Goal: Check status: Check status

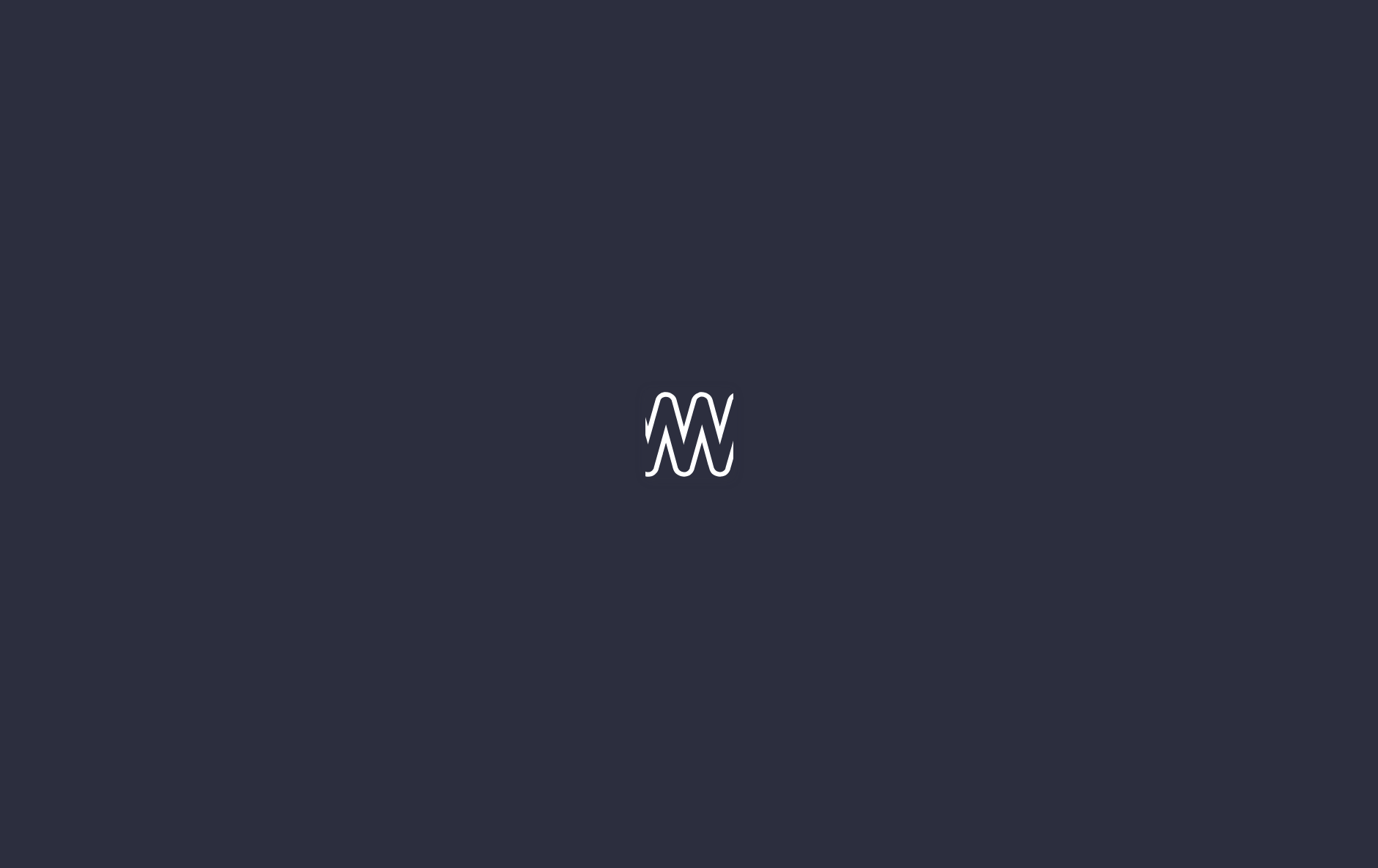
type input "[DATE]"
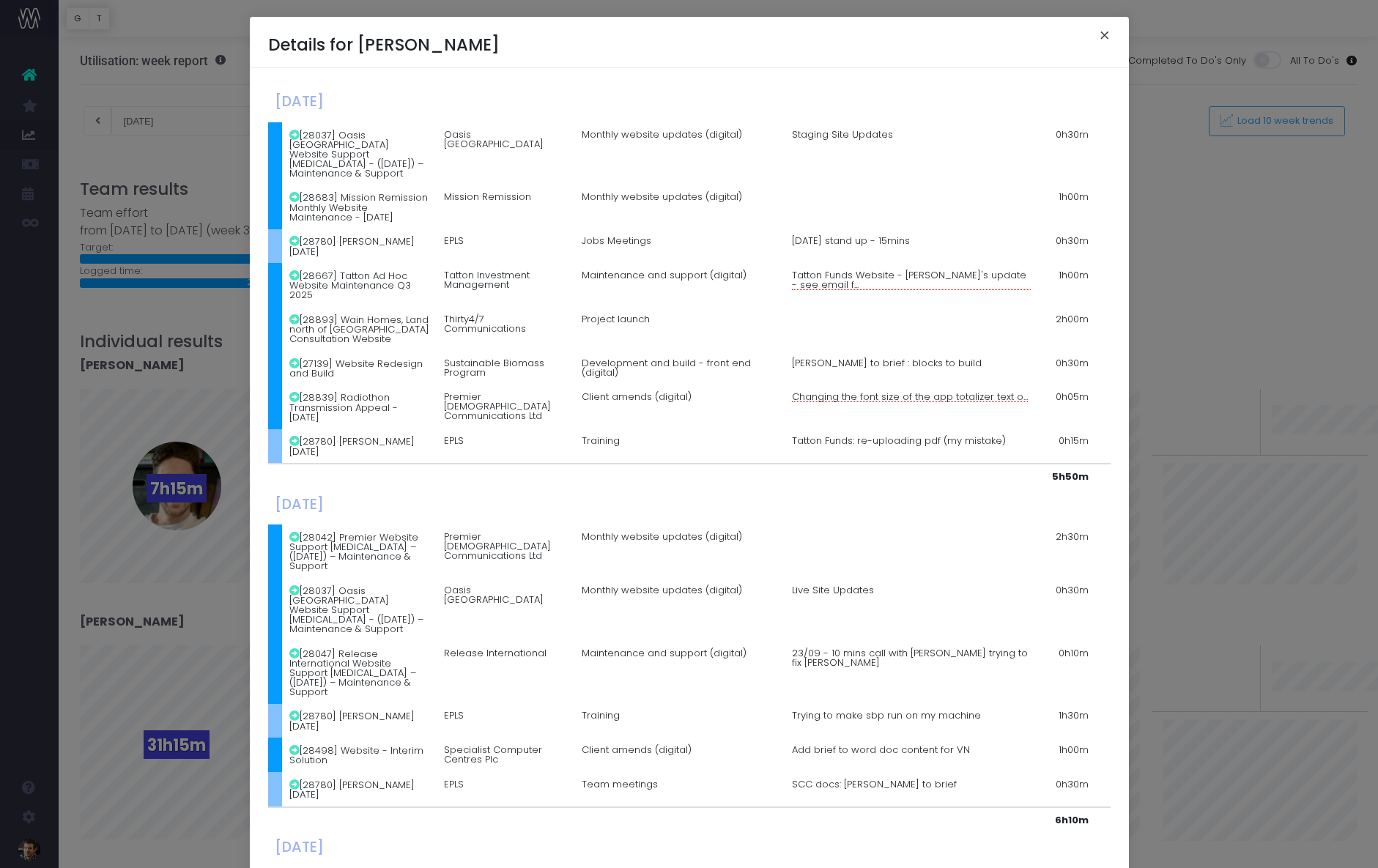
click at [1106, 35] on button "×" at bounding box center [1105, 37] width 31 height 23
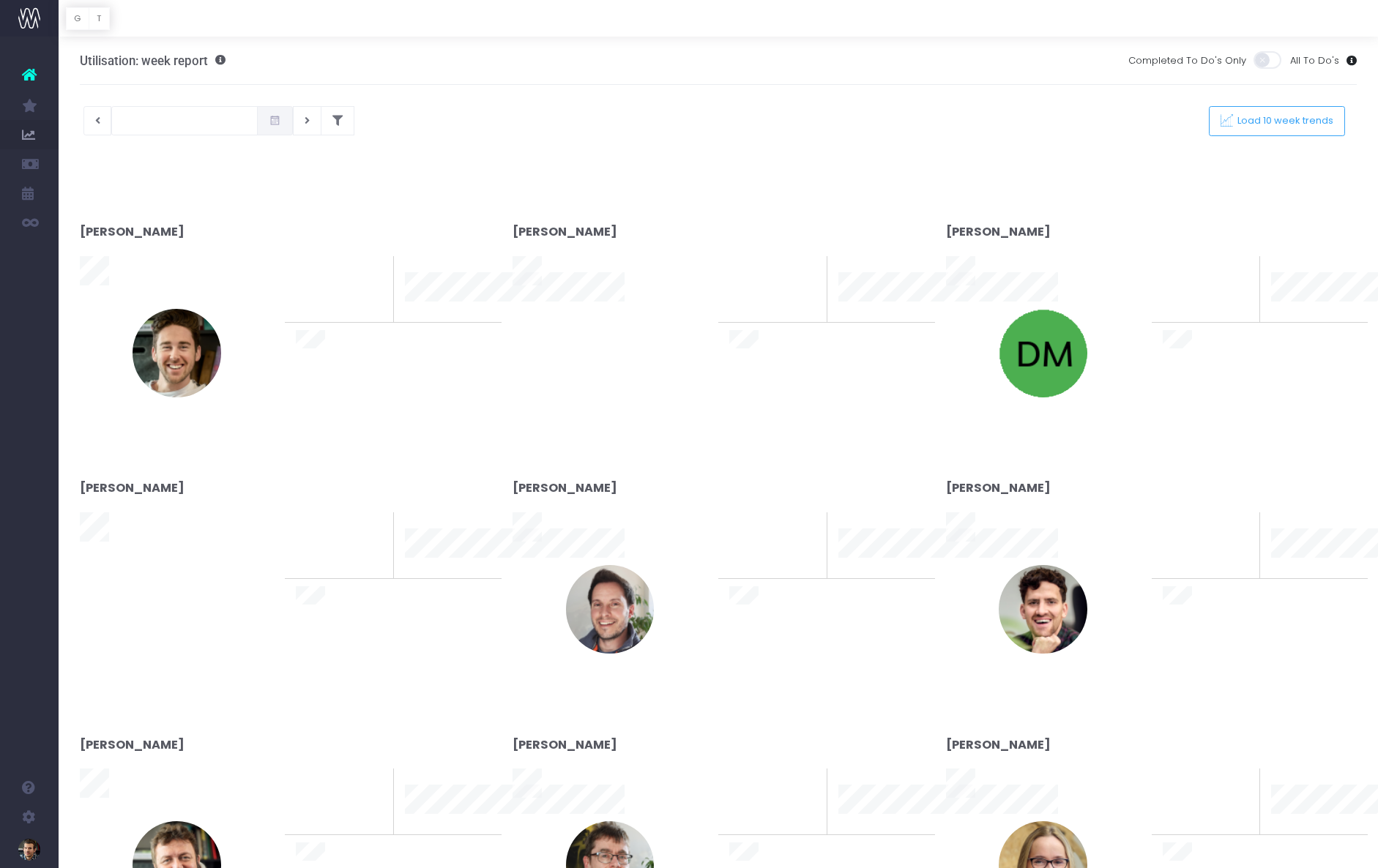
type input "[DATE]"
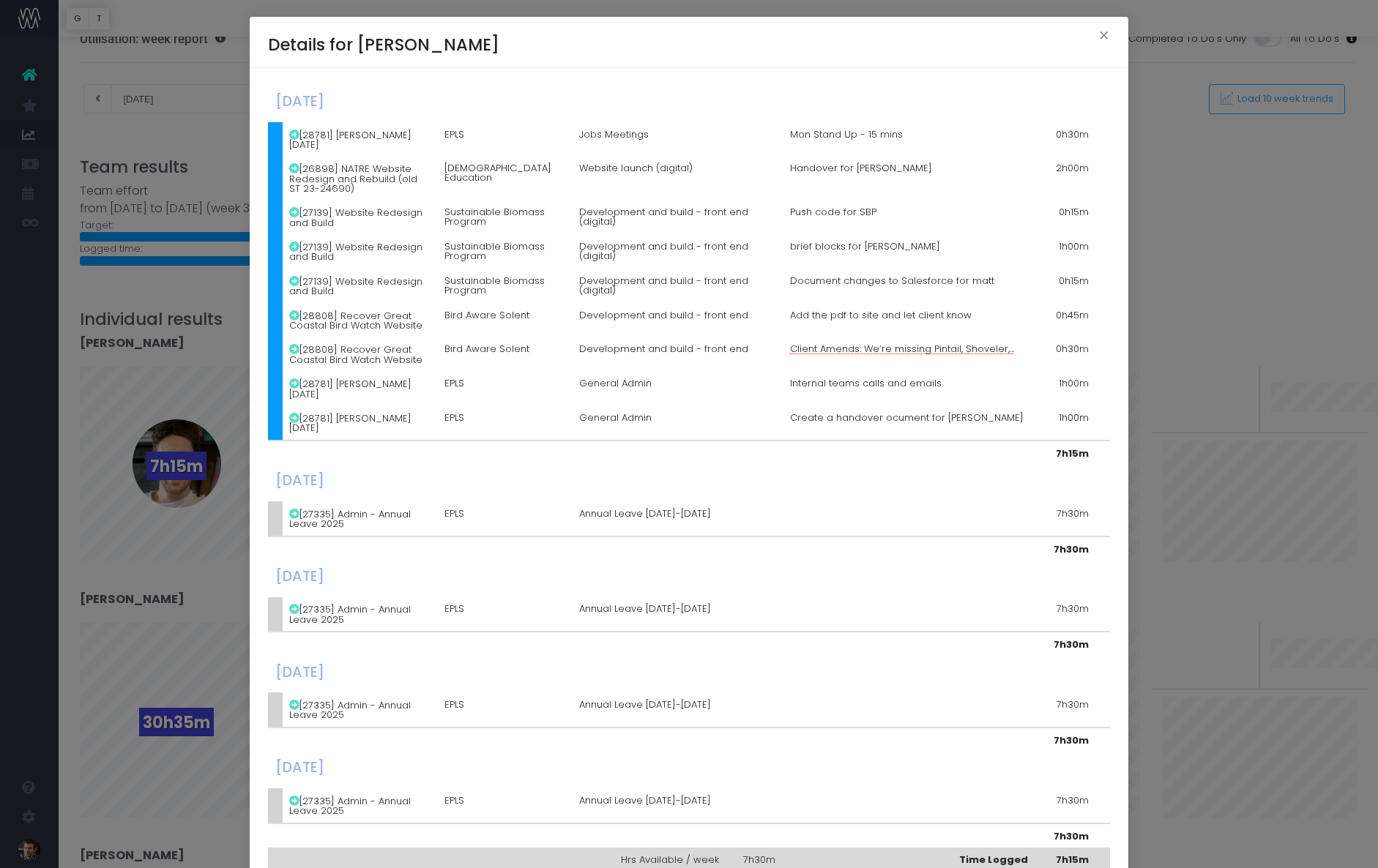
scroll to position [21, 0]
drag, startPoint x: 1104, startPoint y: 39, endPoint x: 1019, endPoint y: 88, distance: 98.1
click at [1103, 39] on button "×" at bounding box center [1104, 37] width 31 height 23
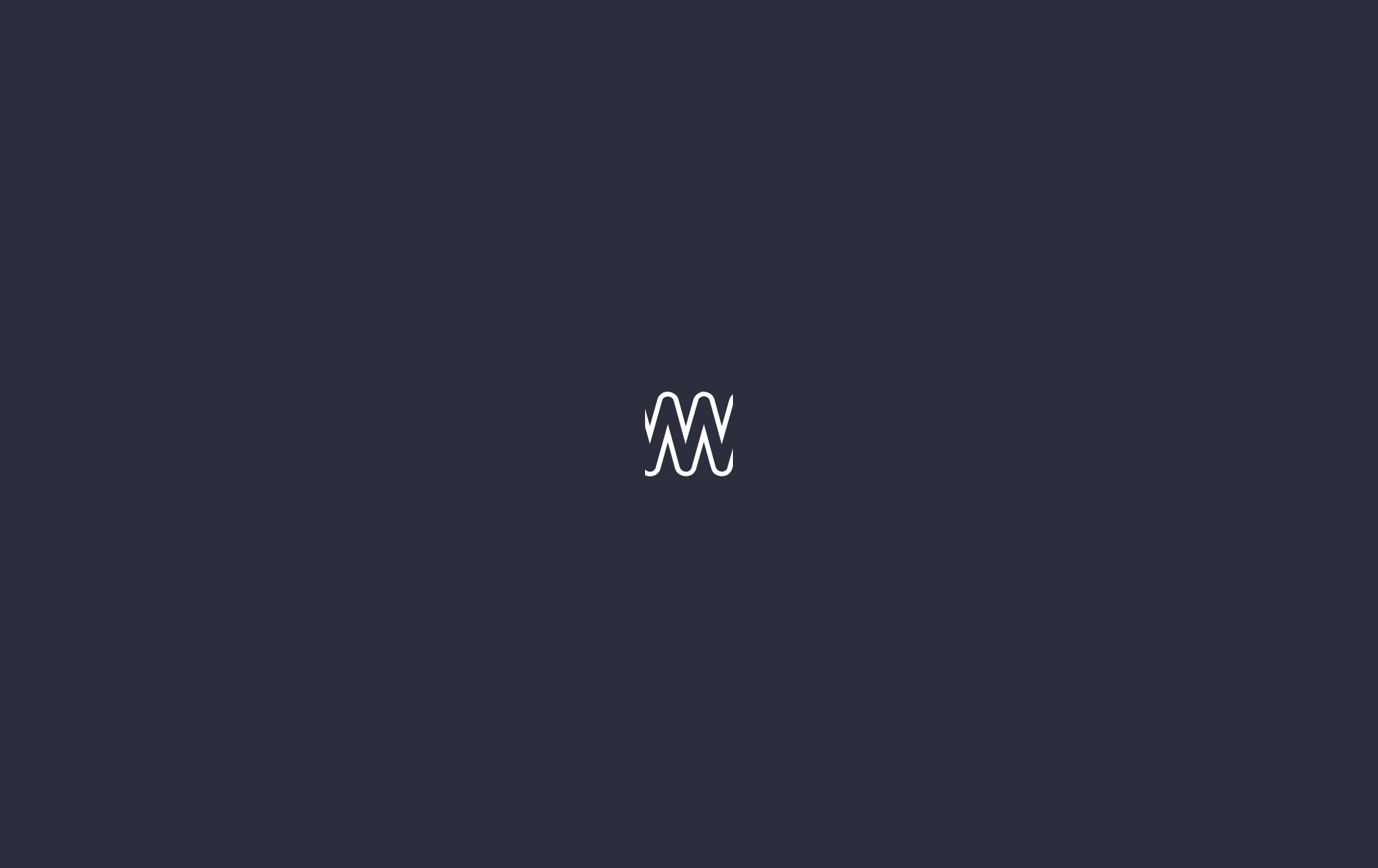
scroll to position [21, 0]
type input "[DATE]"
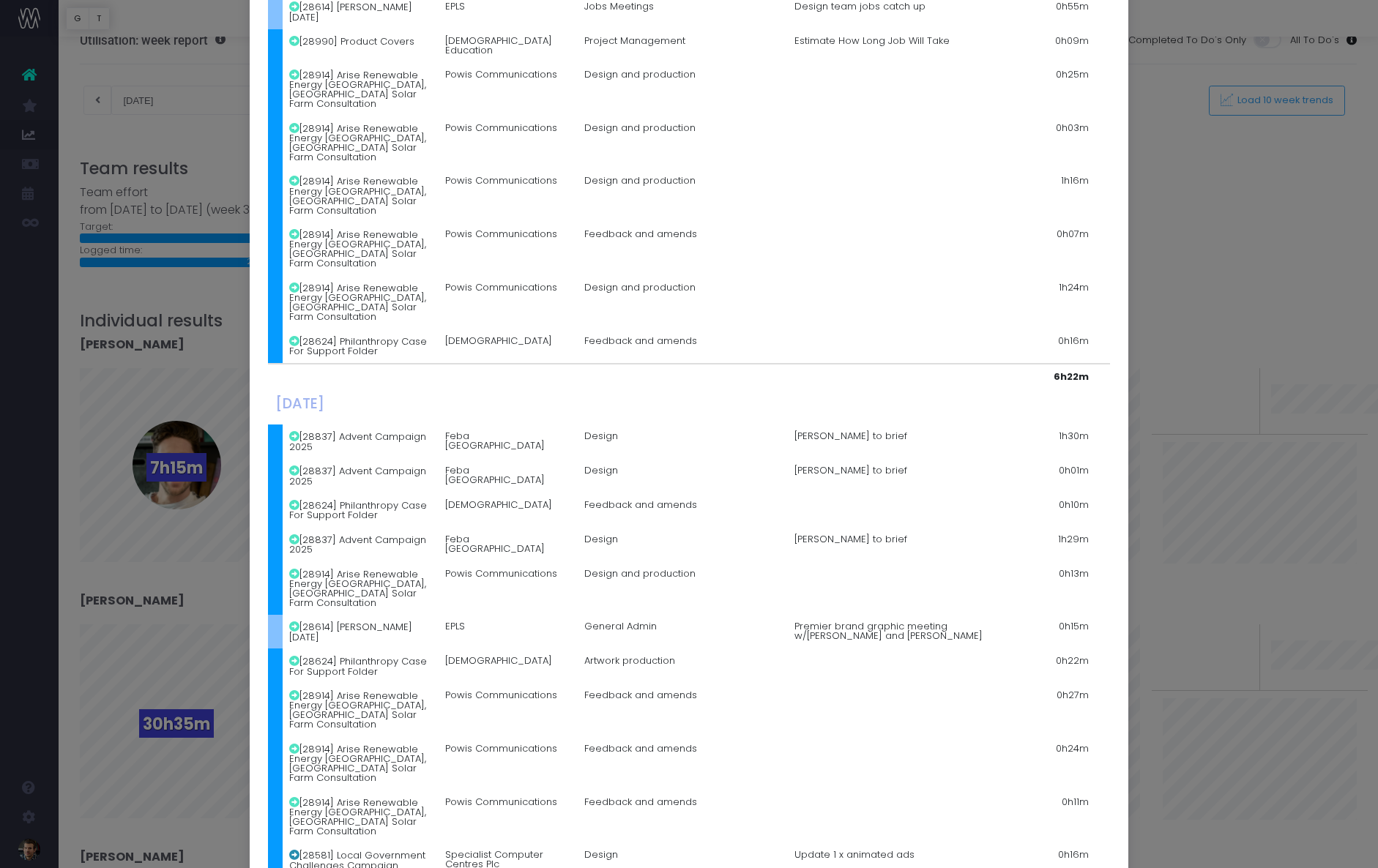
scroll to position [407, 0]
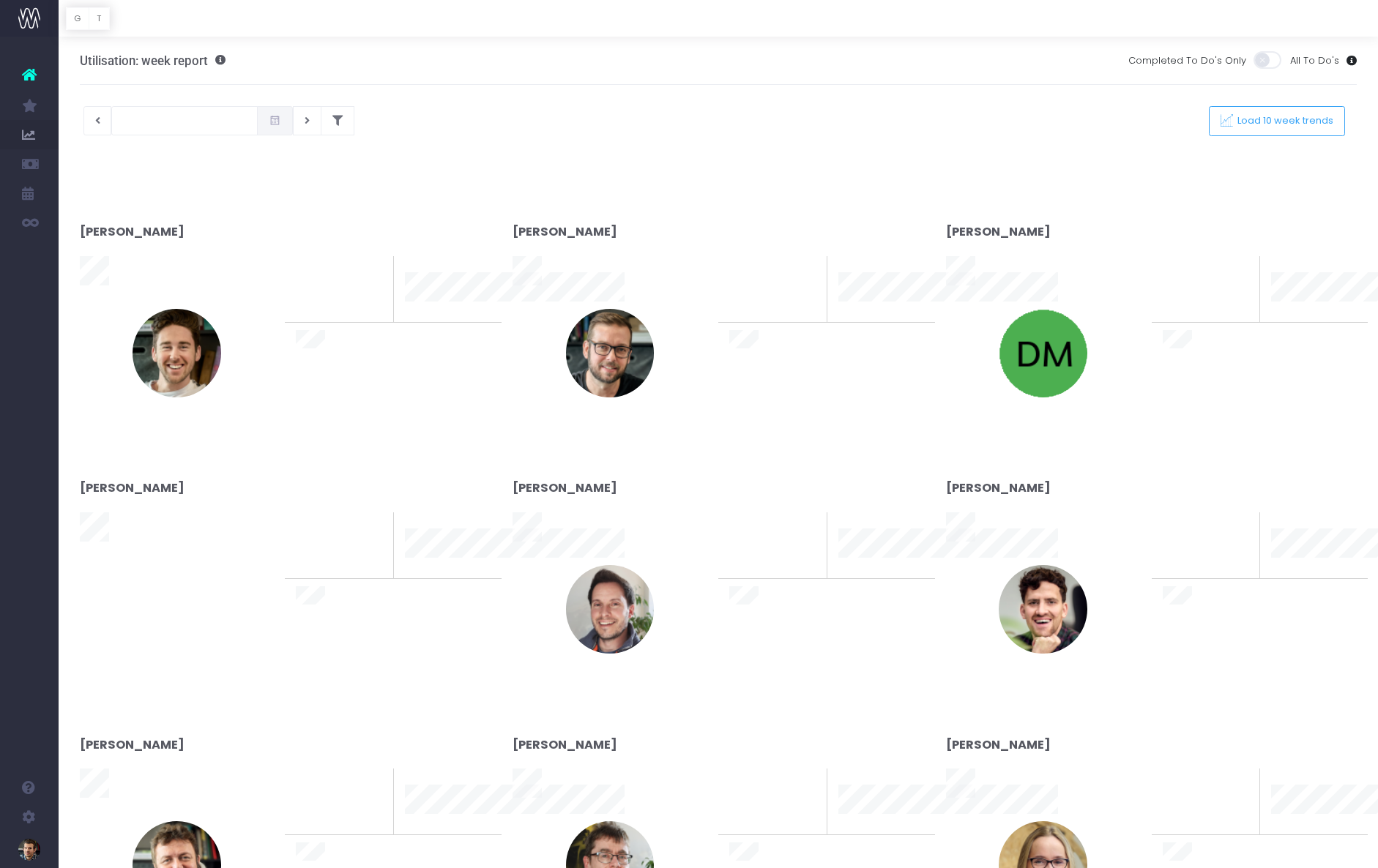
type input "[DATE]"
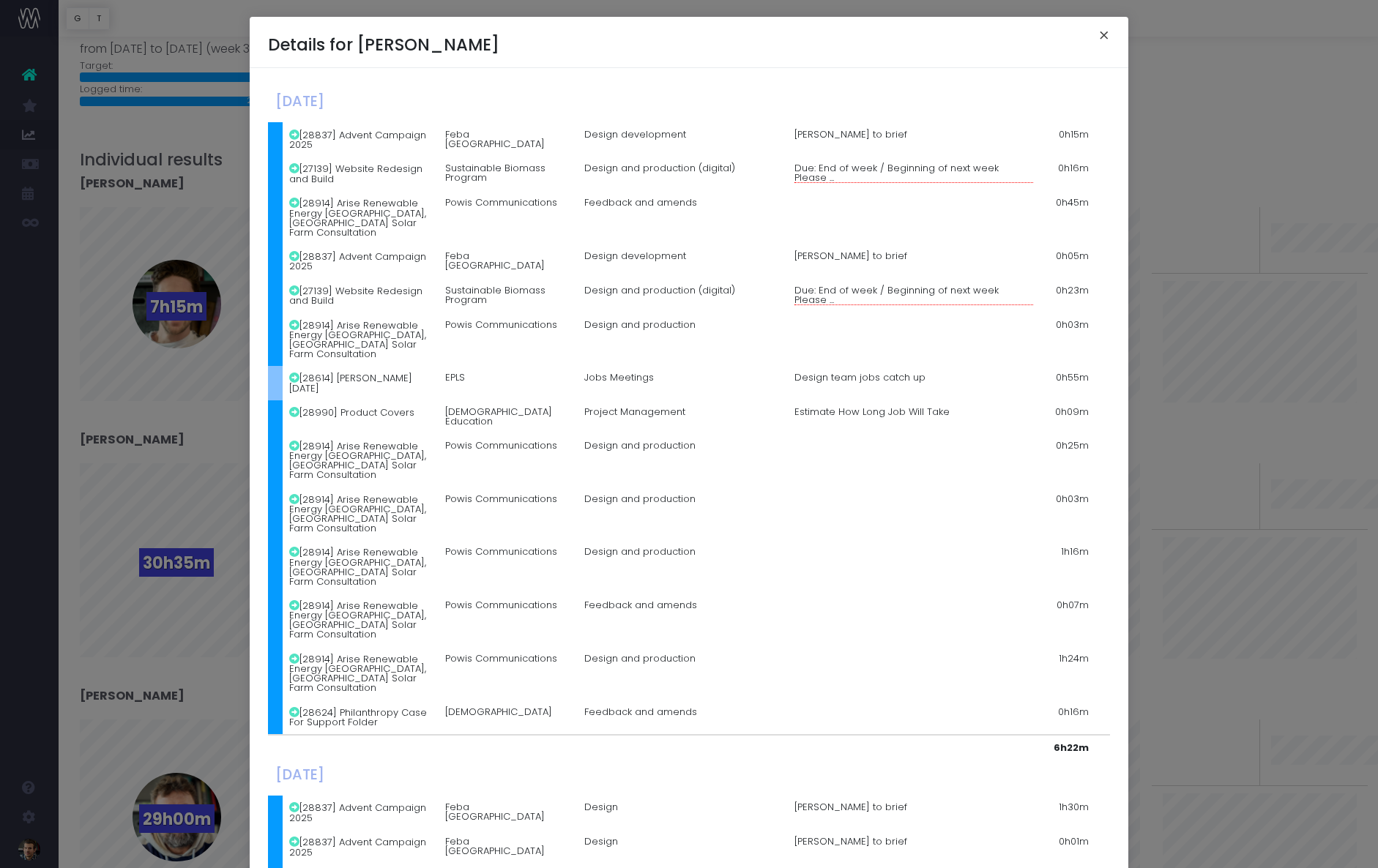
drag, startPoint x: 1107, startPoint y: 38, endPoint x: 1098, endPoint y: 44, distance: 10.8
click at [1104, 41] on button "×" at bounding box center [1104, 37] width 31 height 23
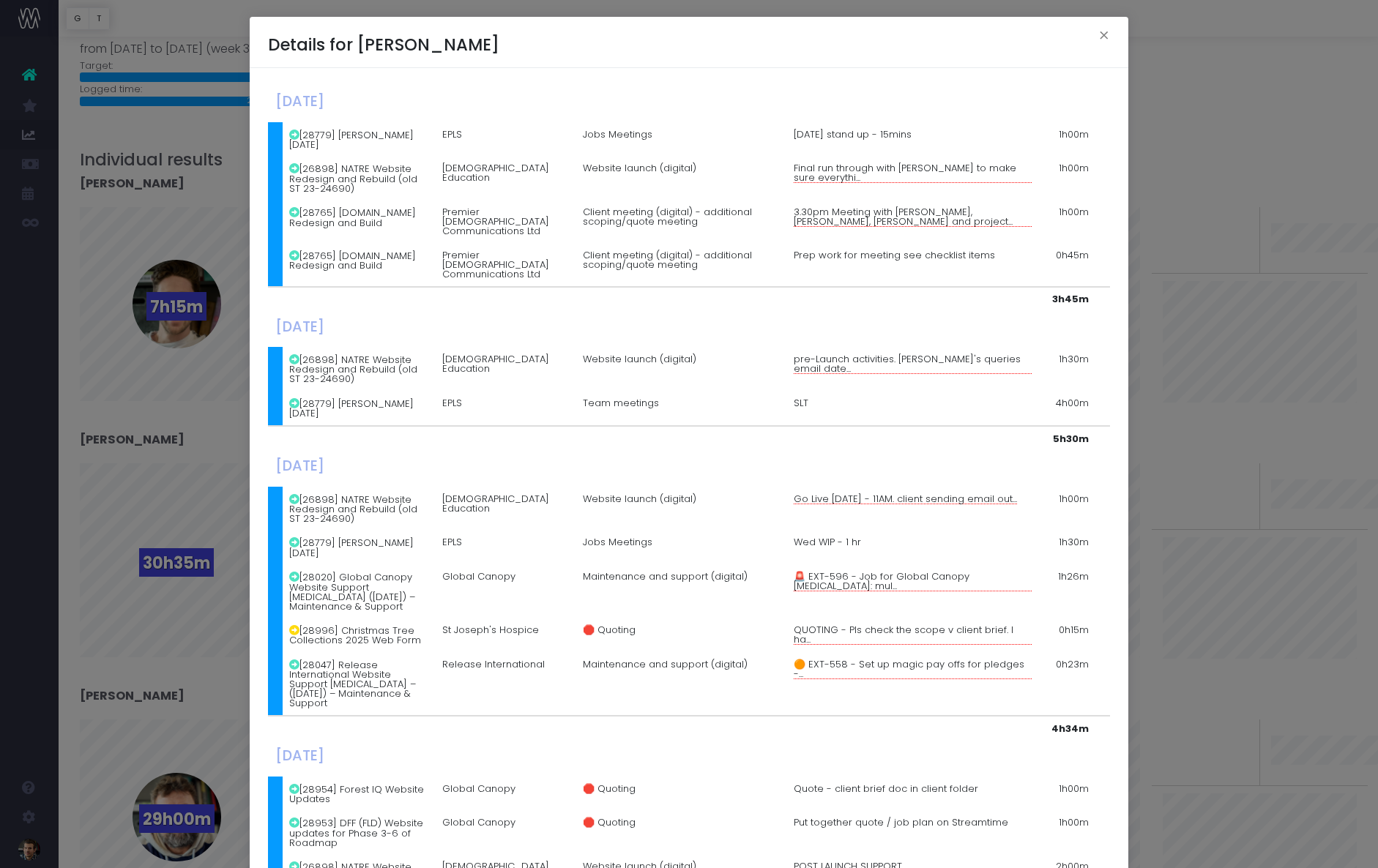
click at [1022, 625] on span "QUOTING - Pls check the scope v client brief. I ha..." at bounding box center [912, 635] width 239 height 20
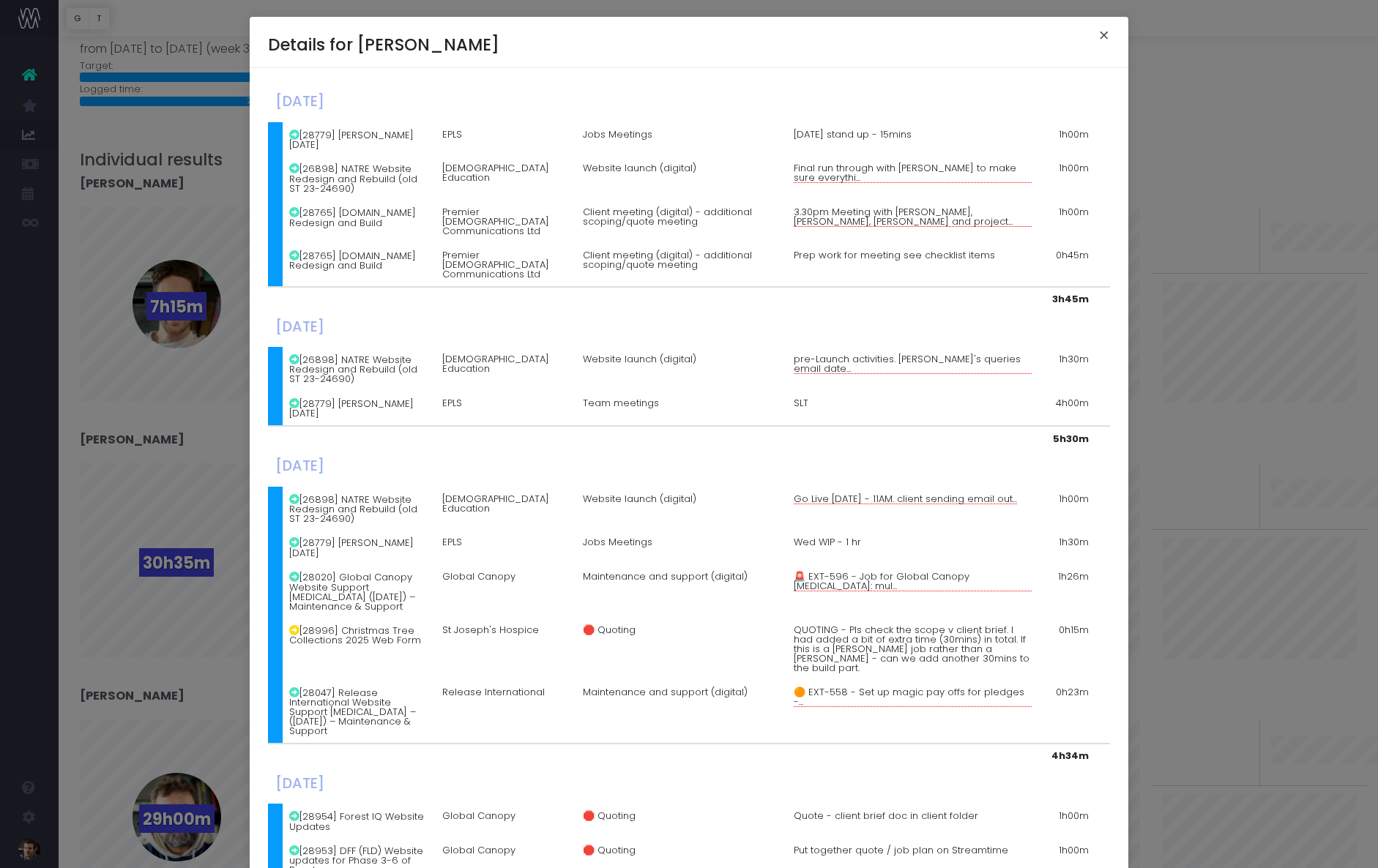
click at [1105, 39] on button "×" at bounding box center [1104, 37] width 31 height 23
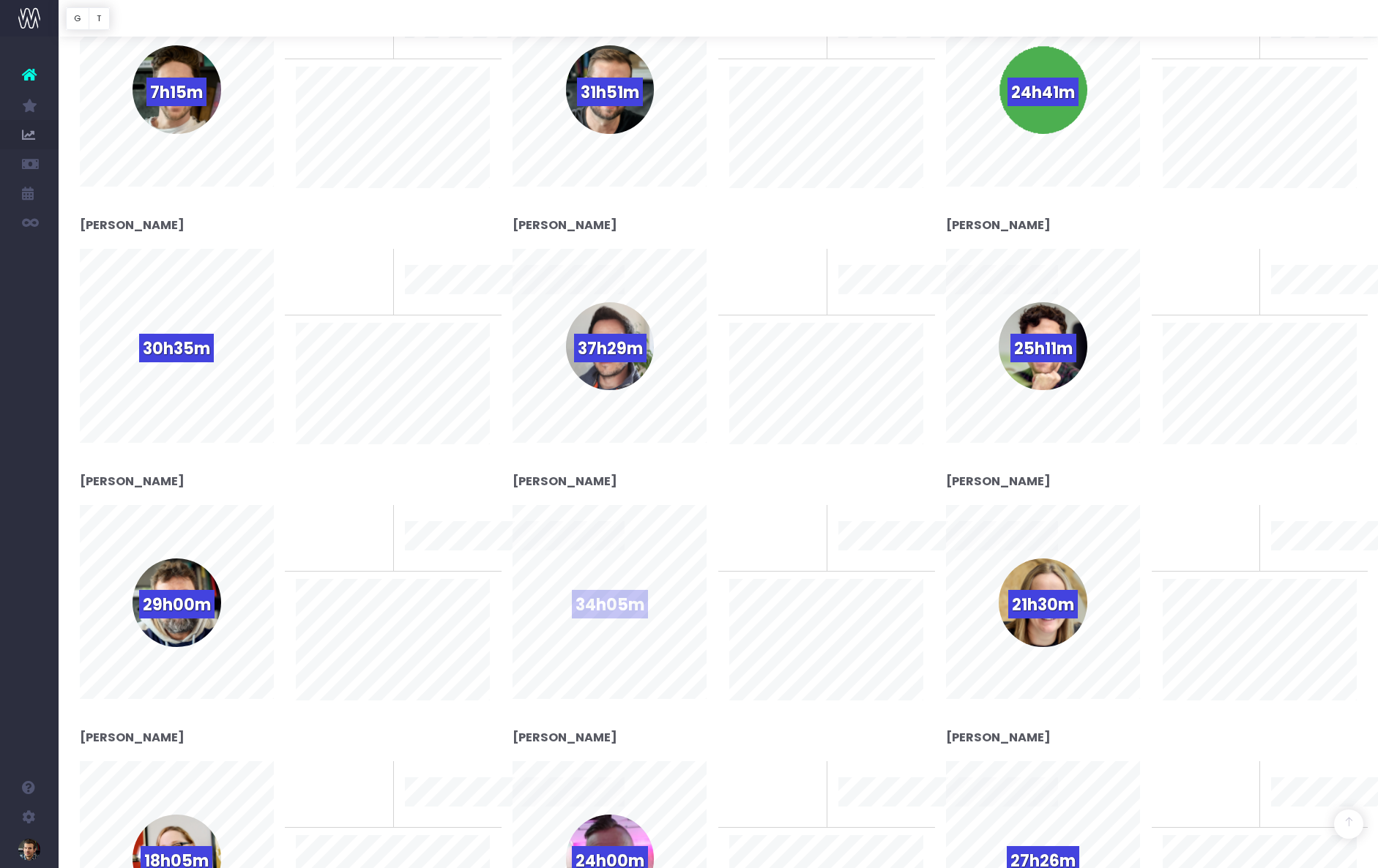
scroll to position [400, 0]
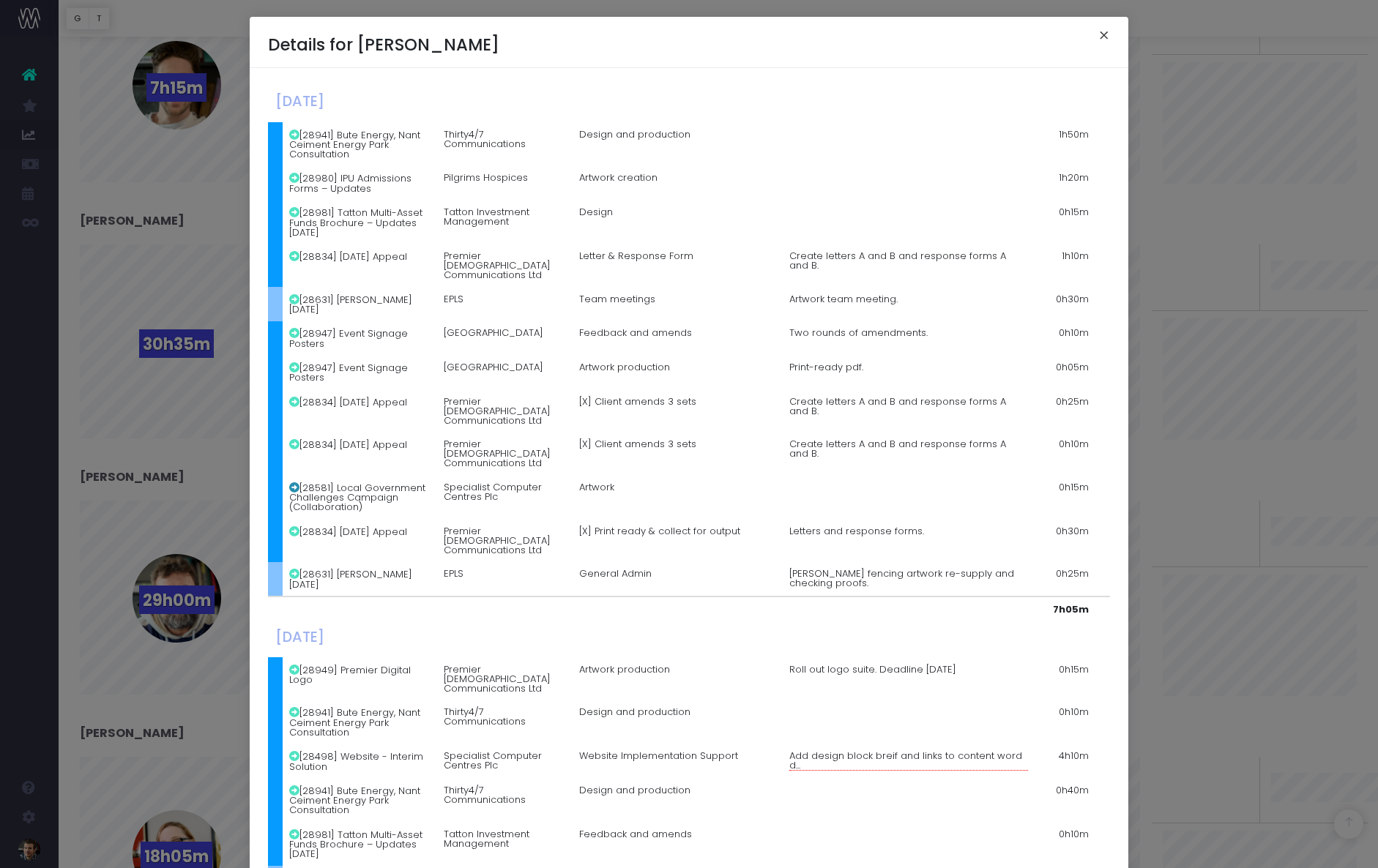
click at [1097, 36] on button "×" at bounding box center [1104, 37] width 31 height 23
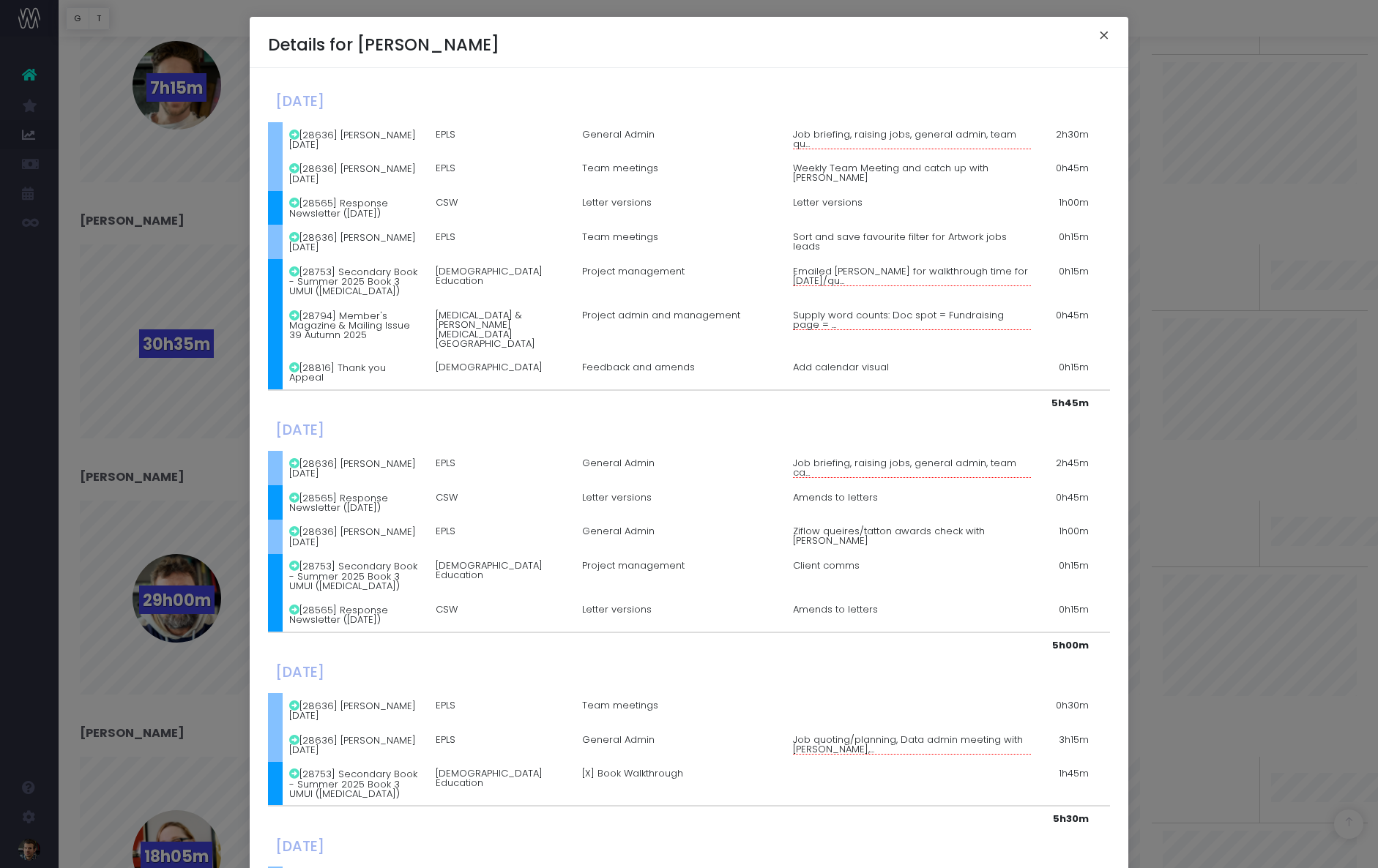
click at [1086, 39] on div "Details for [PERSON_NAME] ×" at bounding box center [689, 43] width 878 height 51
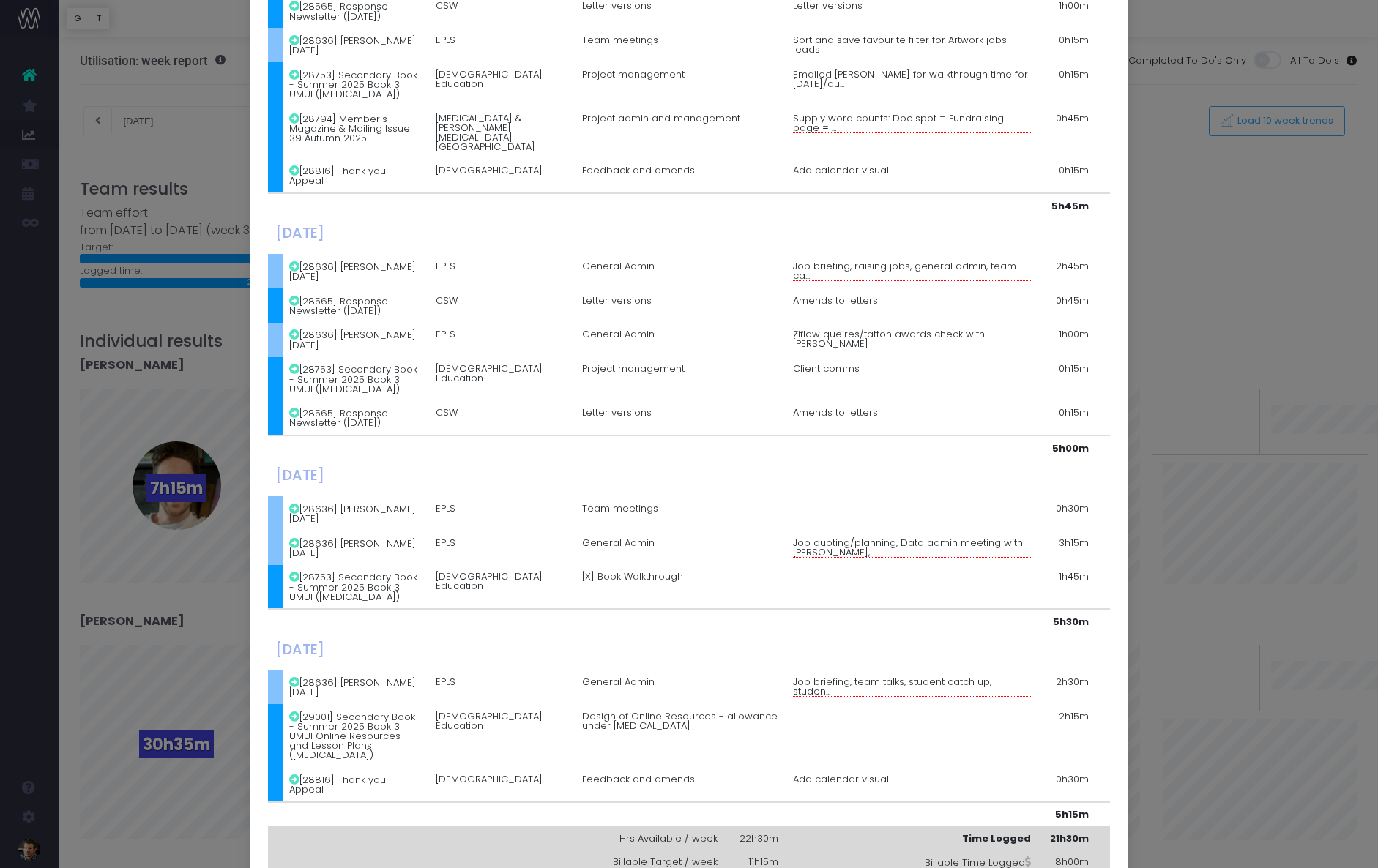
scroll to position [0, 0]
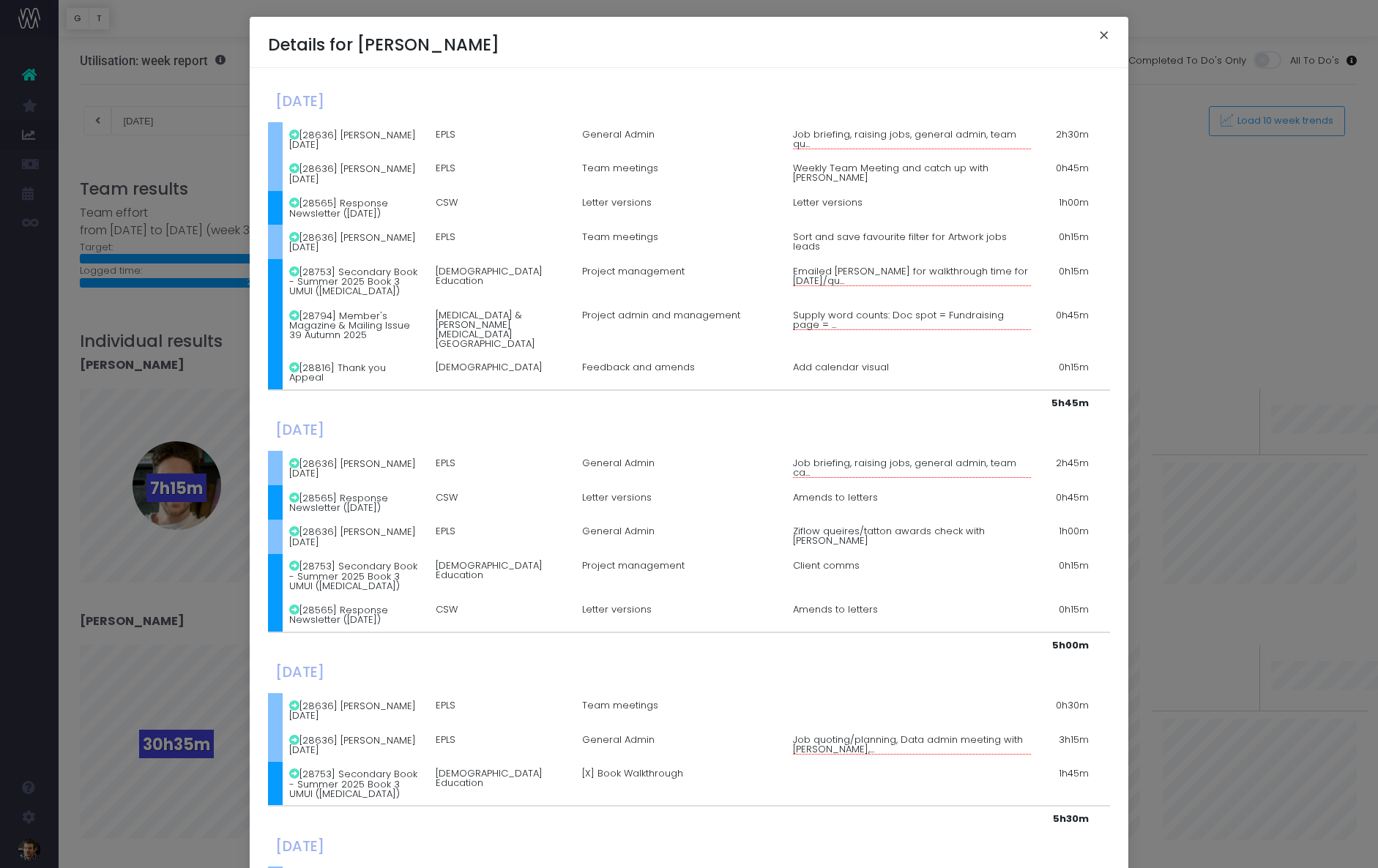
click at [1103, 34] on button "×" at bounding box center [1104, 37] width 31 height 23
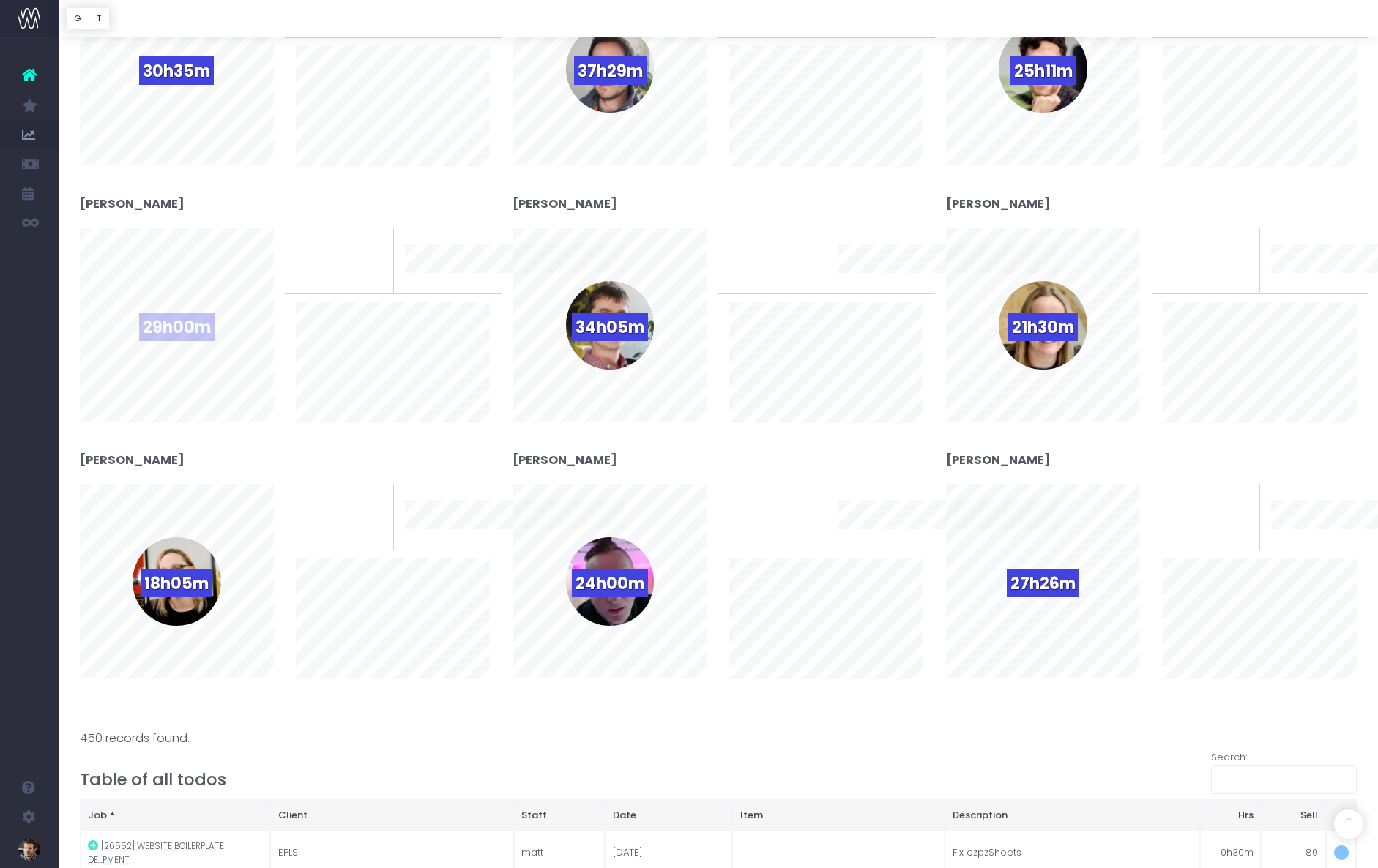
scroll to position [774, 0]
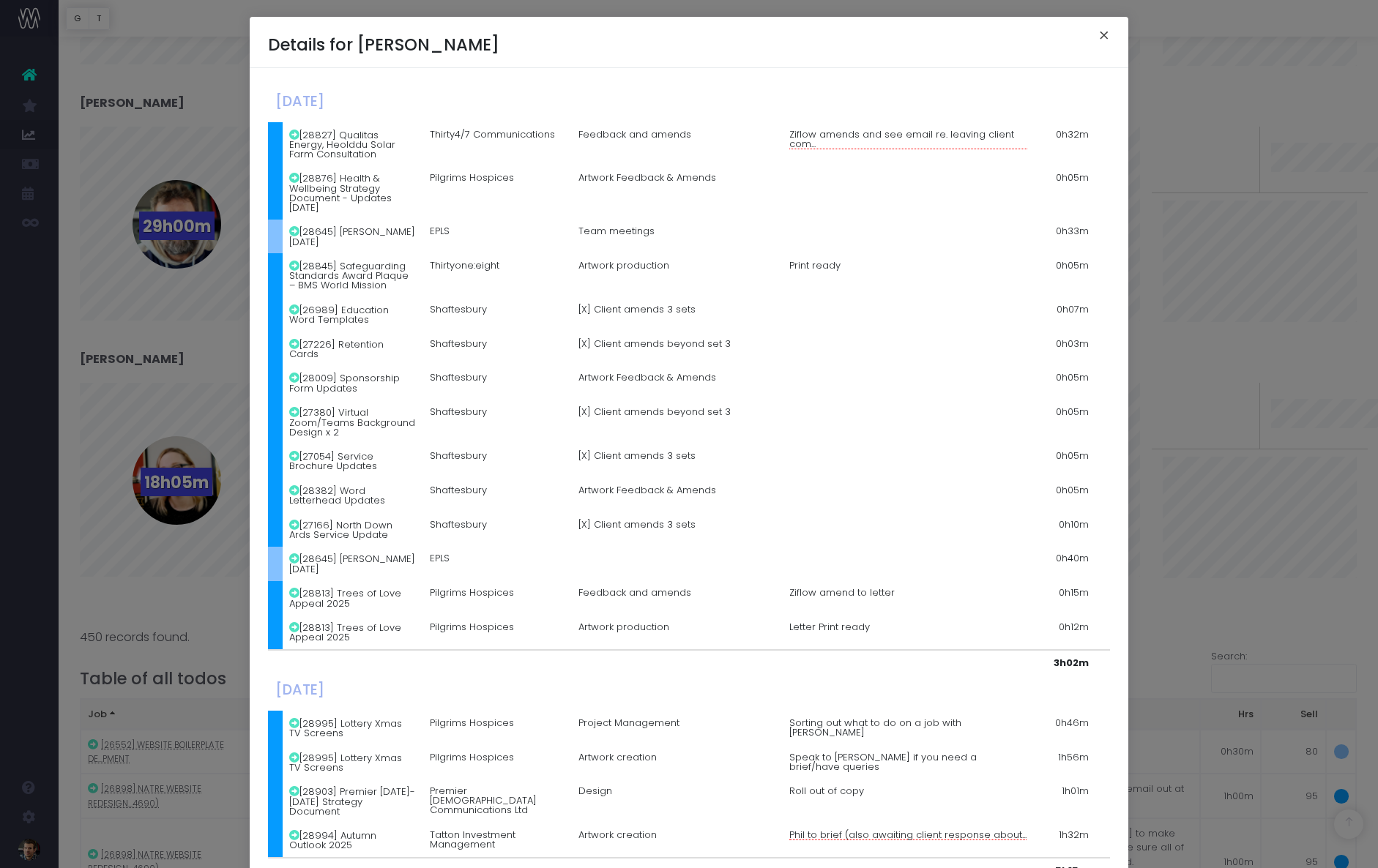
drag, startPoint x: 1105, startPoint y: 35, endPoint x: 1021, endPoint y: 98, distance: 105.0
click at [1105, 35] on button "×" at bounding box center [1104, 37] width 31 height 23
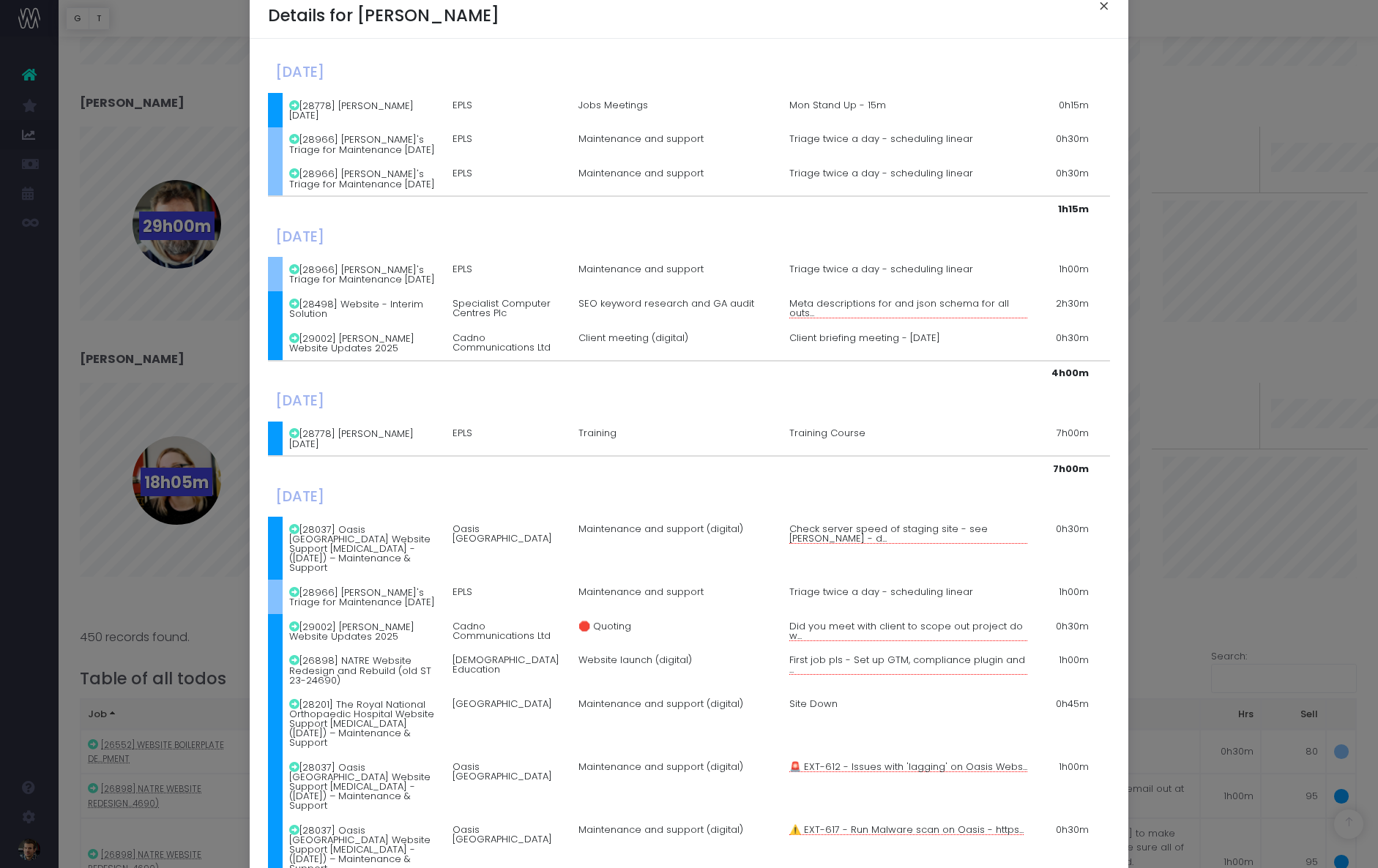
scroll to position [29, 0]
click at [1100, 4] on button "×" at bounding box center [1104, 9] width 31 height 23
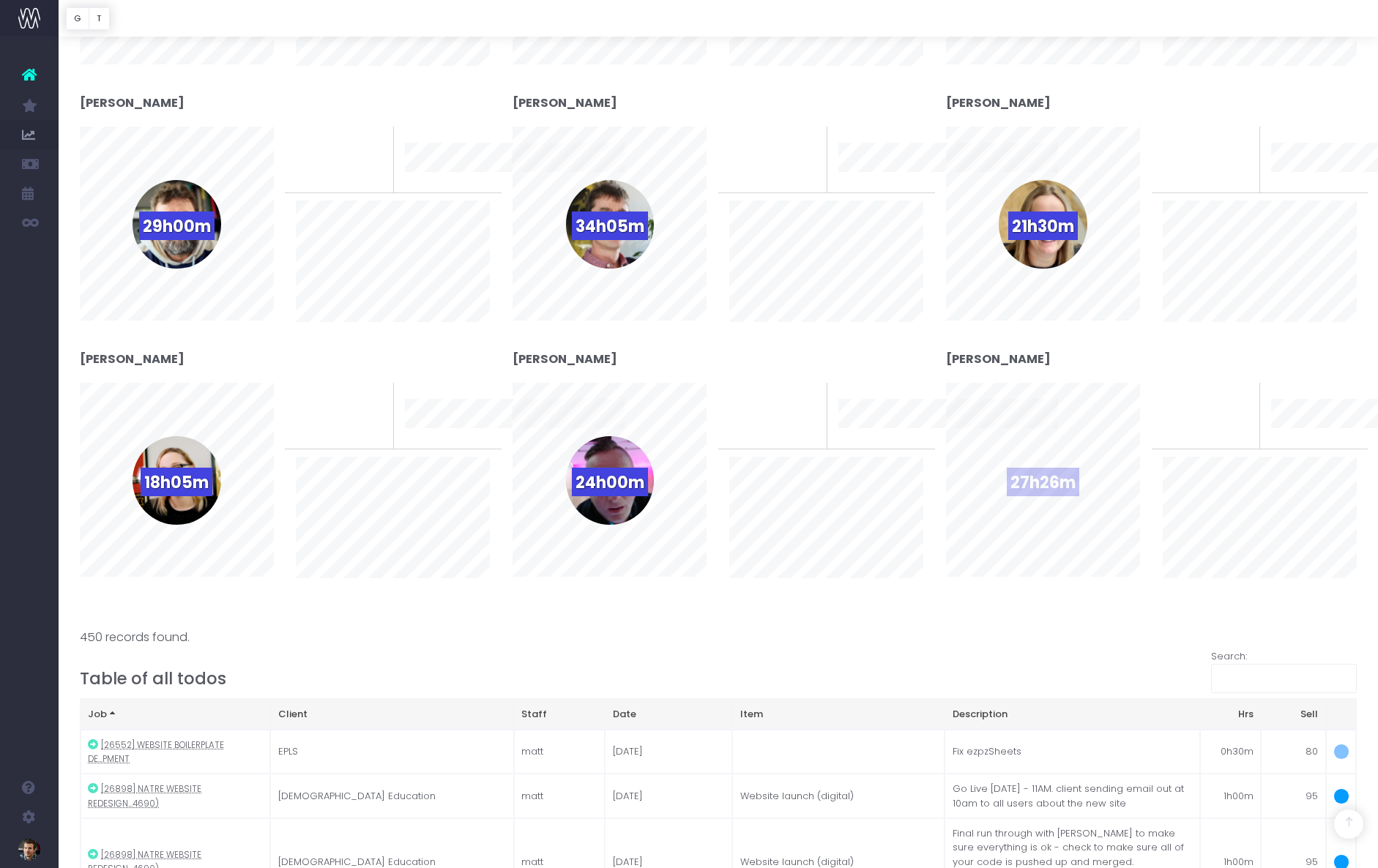
scroll to position [0, 0]
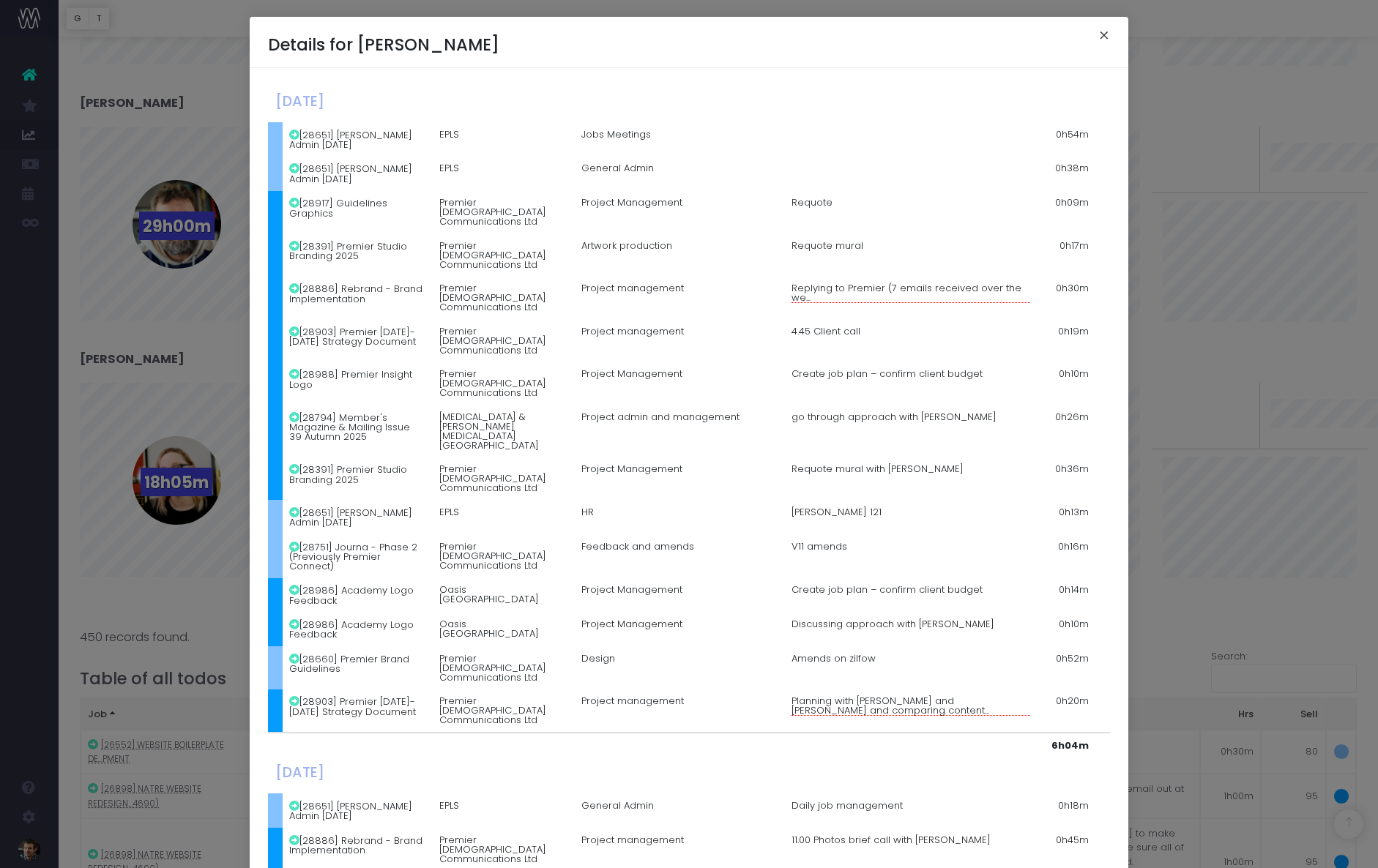
drag, startPoint x: 1100, startPoint y: 40, endPoint x: 709, endPoint y: 48, distance: 391.1
click at [1098, 41] on button "×" at bounding box center [1104, 37] width 31 height 23
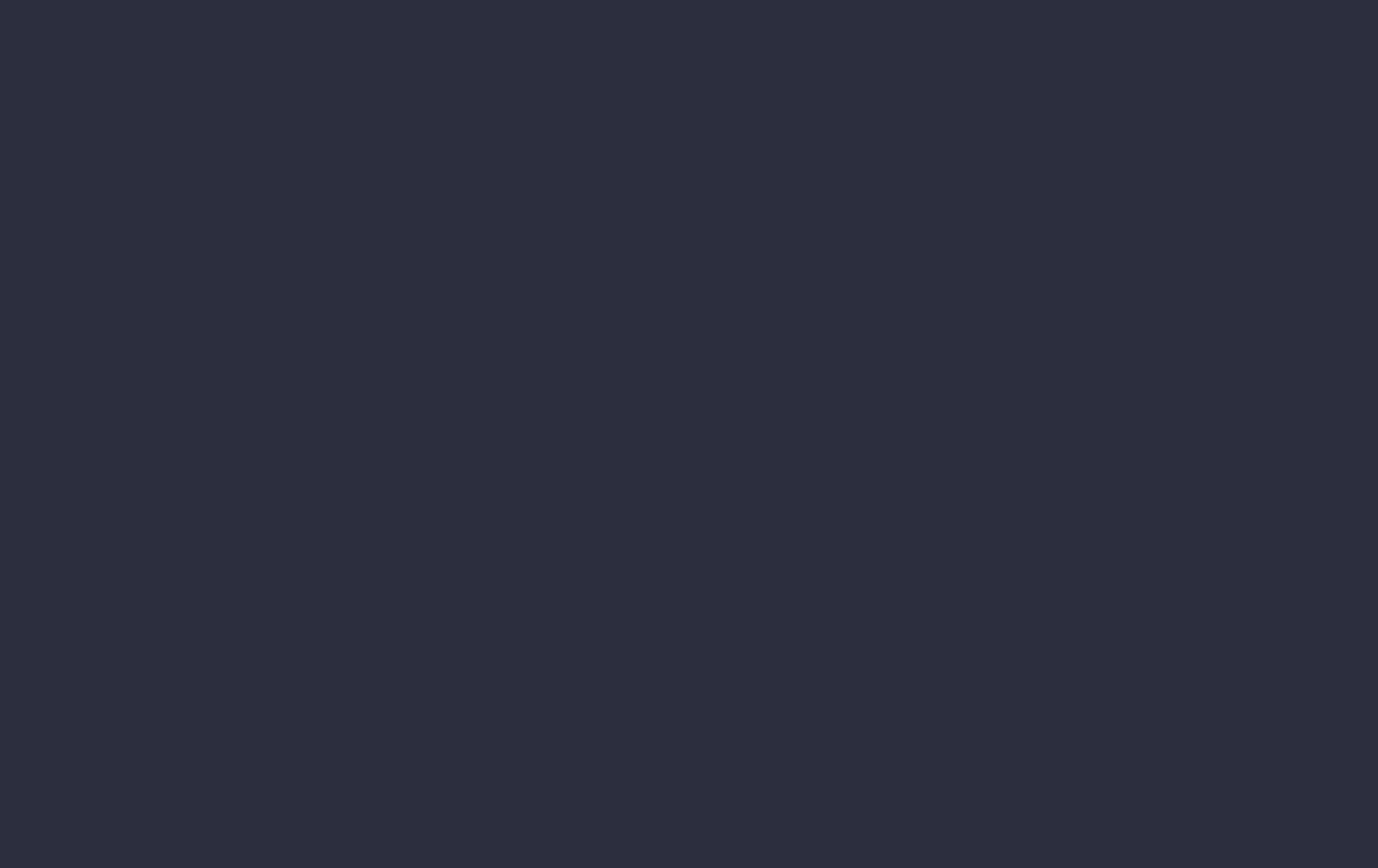
type input "[DATE]"
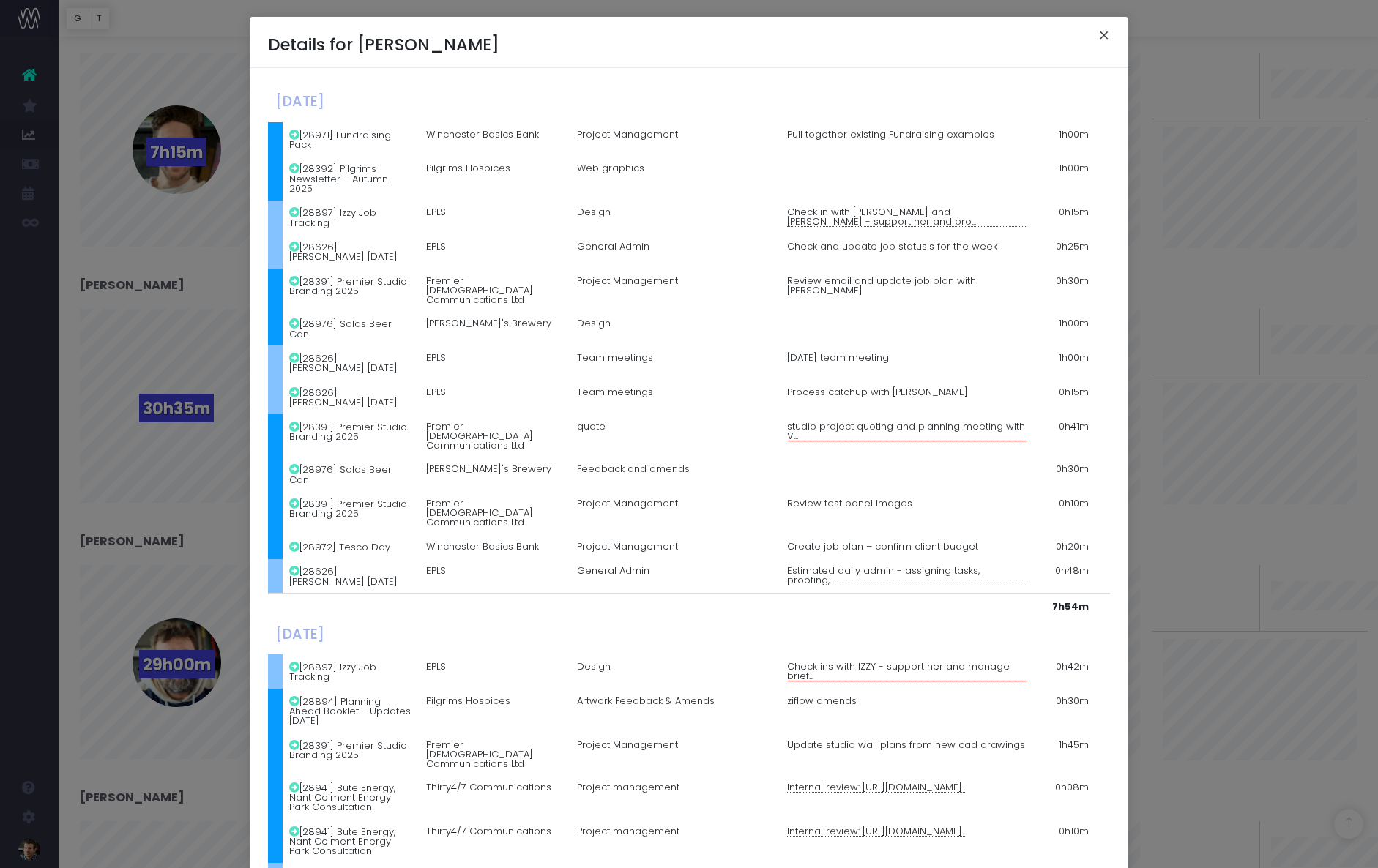
click at [1103, 32] on button "×" at bounding box center [1104, 37] width 31 height 23
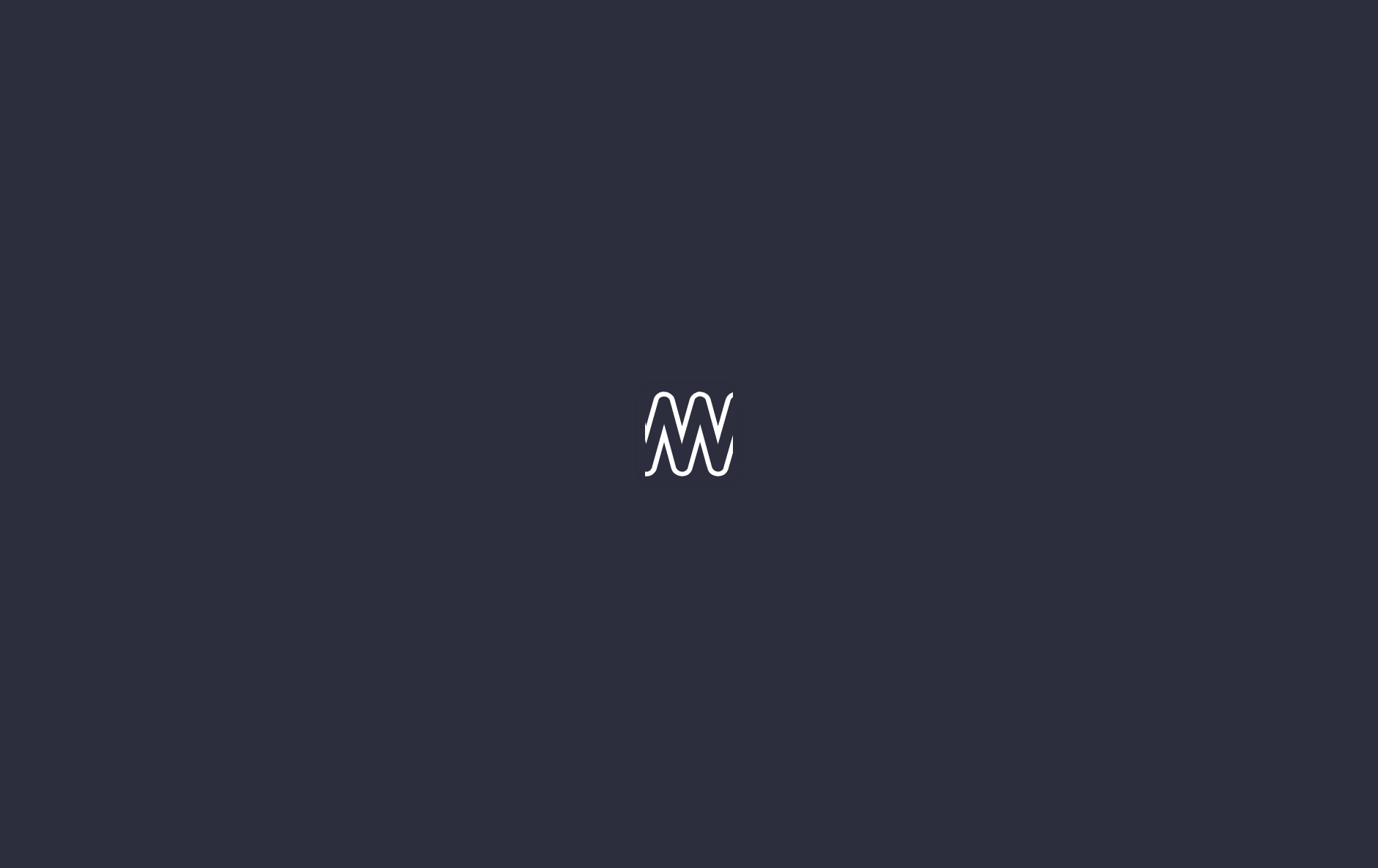
type input "[DATE]"
